Goal: Information Seeking & Learning: Find specific page/section

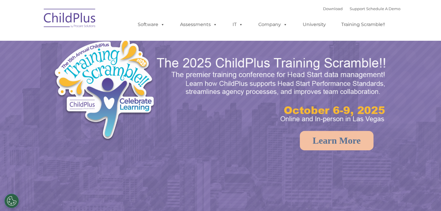
select select "MEDIUM"
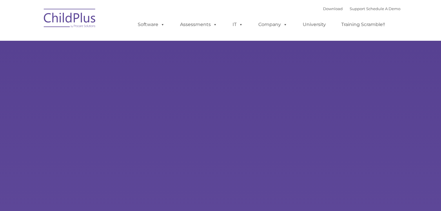
type input ""
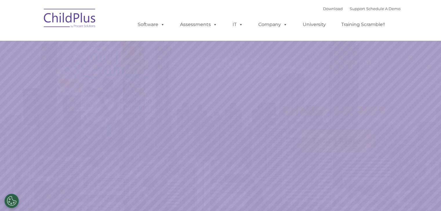
select select "MEDIUM"
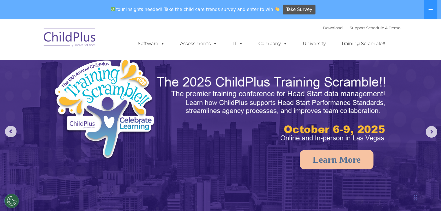
click at [355, 30] on div "Download Support | Schedule A Demo " at bounding box center [361, 27] width 77 height 9
click at [353, 29] on link "Support" at bounding box center [356, 27] width 15 height 5
